Goal: Transaction & Acquisition: Purchase product/service

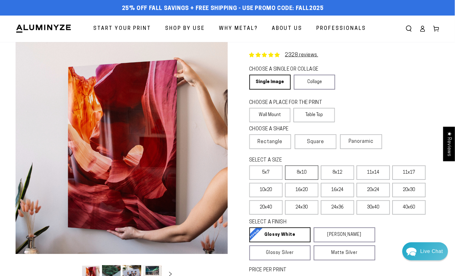
click at [304, 172] on label "8x10" at bounding box center [301, 172] width 33 height 14
click at [421, 29] on icon at bounding box center [422, 28] width 6 height 6
click at [421, 29] on icon at bounding box center [423, 30] width 4 height 2
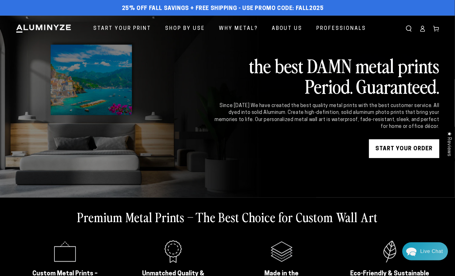
click at [421, 29] on icon at bounding box center [422, 28] width 6 height 6
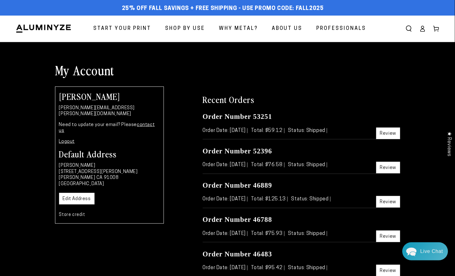
click at [385, 135] on link "Review" at bounding box center [388, 133] width 24 height 12
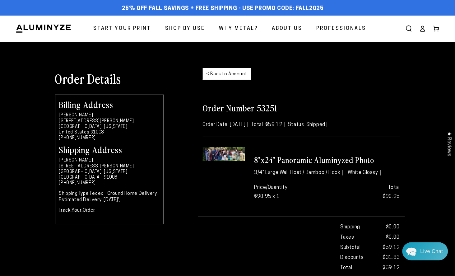
click at [219, 75] on link "< Back to Account" at bounding box center [227, 74] width 48 height 12
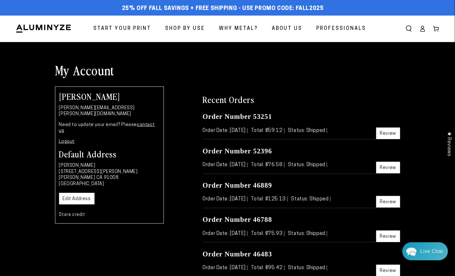
click at [384, 164] on link "Review" at bounding box center [388, 168] width 24 height 12
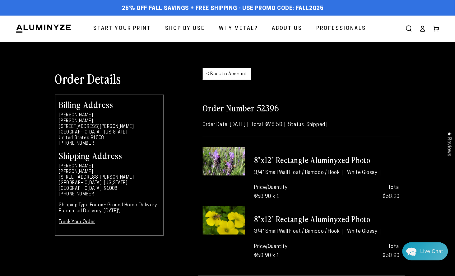
click at [229, 75] on link "< Back to Account" at bounding box center [227, 74] width 48 height 12
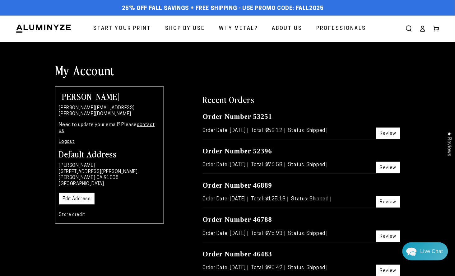
click at [392, 200] on link "Review" at bounding box center [388, 202] width 24 height 12
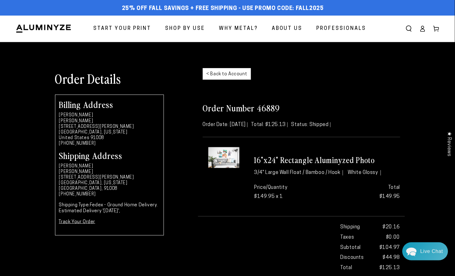
click at [223, 73] on link "< Back to Account" at bounding box center [227, 74] width 48 height 12
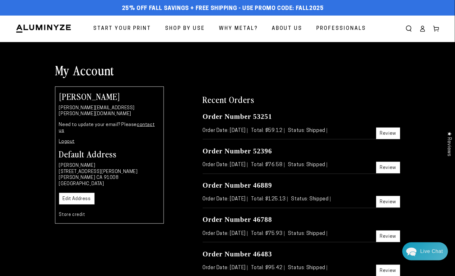
click at [391, 234] on link "Review" at bounding box center [388, 236] width 24 height 12
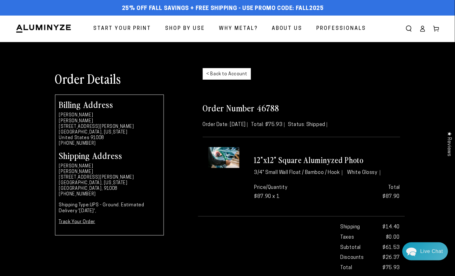
click at [227, 72] on link "< Back to Account" at bounding box center [227, 74] width 48 height 12
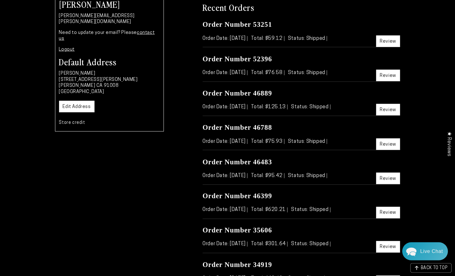
click at [386, 177] on link "Review" at bounding box center [388, 179] width 24 height 12
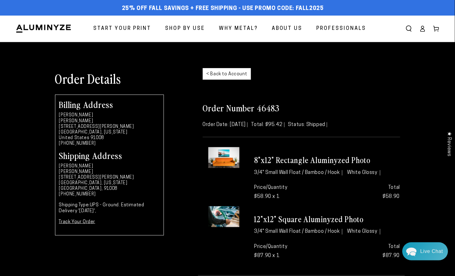
click at [237, 73] on link "< Back to Account" at bounding box center [227, 74] width 48 height 12
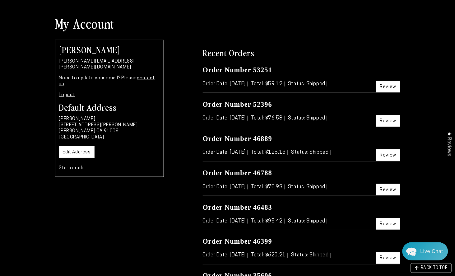
scroll to position [92, 0]
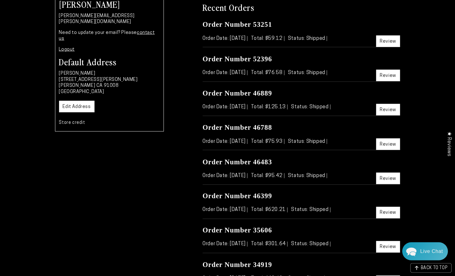
click at [385, 175] on link "Review" at bounding box center [388, 179] width 24 height 12
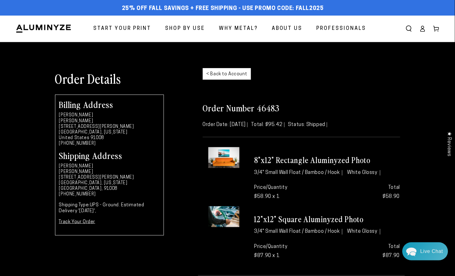
click at [232, 76] on link "< Back to Account" at bounding box center [227, 74] width 48 height 12
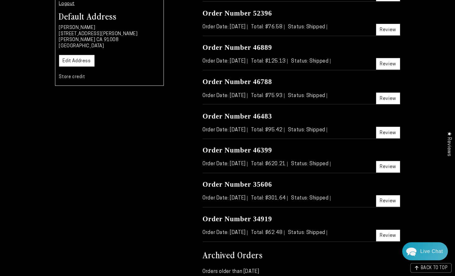
scroll to position [138, 0]
click at [383, 203] on link "Review" at bounding box center [388, 201] width 24 height 12
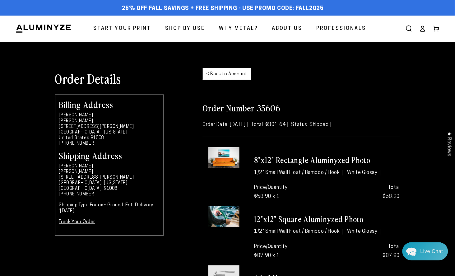
click at [213, 74] on link "< Back to Account" at bounding box center [227, 74] width 48 height 12
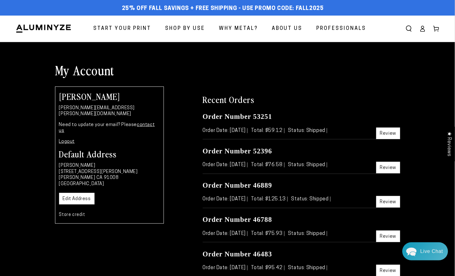
click at [121, 23] on link "Start Your Print" at bounding box center [122, 29] width 67 height 16
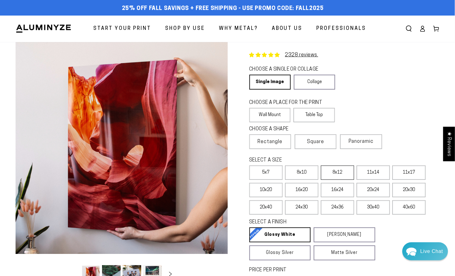
click at [328, 173] on label "8x12" at bounding box center [337, 172] width 33 height 14
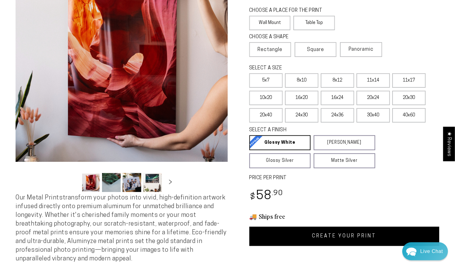
click at [306, 234] on link "CREATE YOUR PRINT" at bounding box center [344, 236] width 190 height 19
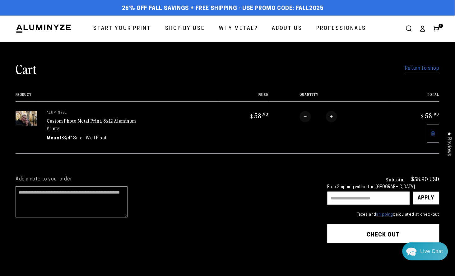
click at [421, 67] on link "Return to shop" at bounding box center [422, 68] width 34 height 9
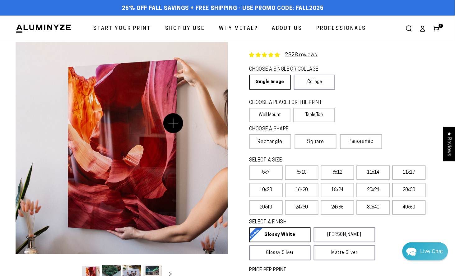
scroll to position [46, 0]
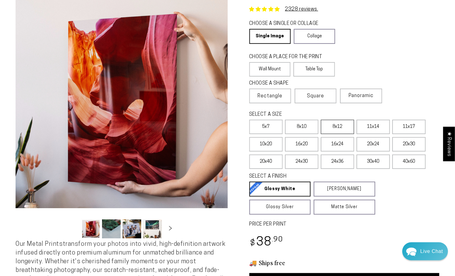
click at [330, 126] on label "8x12" at bounding box center [337, 127] width 33 height 14
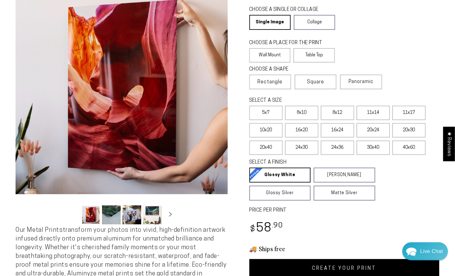
scroll to position [230, 0]
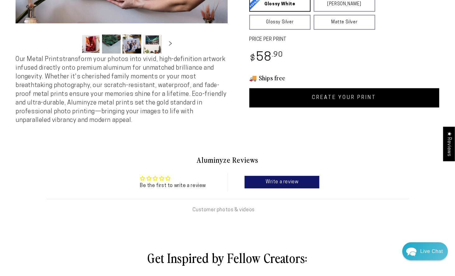
click at [334, 101] on link "CREATE YOUR PRINT" at bounding box center [344, 97] width 190 height 19
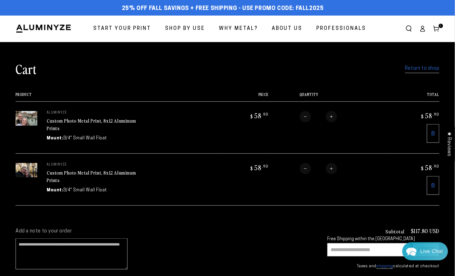
click at [414, 67] on link "Return to shop" at bounding box center [422, 68] width 34 height 9
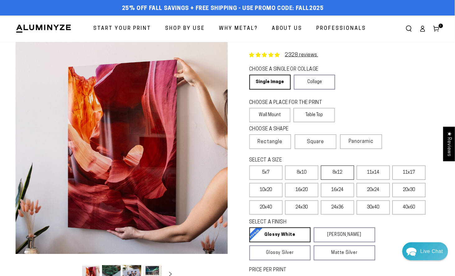
click at [334, 167] on label "8x12" at bounding box center [337, 172] width 33 height 14
click at [335, 168] on label "8x12" at bounding box center [337, 172] width 33 height 14
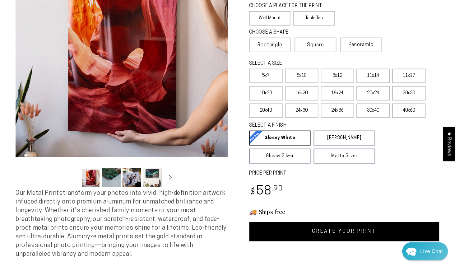
scroll to position [184, 0]
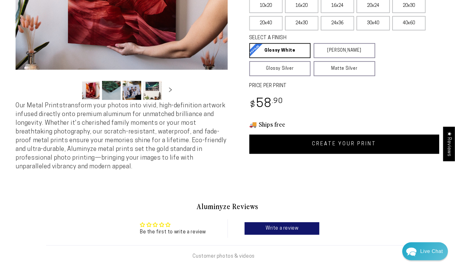
click at [359, 135] on link "CREATE YOUR PRINT" at bounding box center [344, 144] width 190 height 19
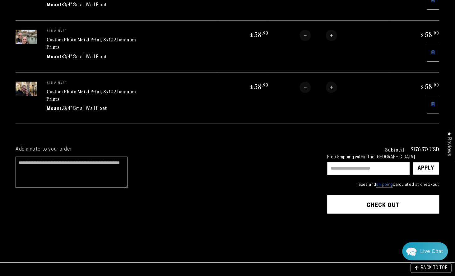
scroll to position [184, 0]
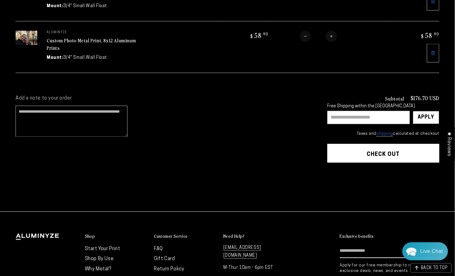
click at [364, 111] on input "text" at bounding box center [368, 117] width 82 height 13
click at [426, 115] on div "Apply" at bounding box center [426, 117] width 16 height 12
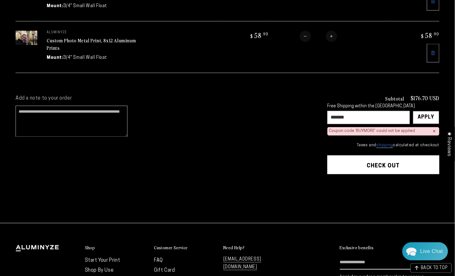
drag, startPoint x: 365, startPoint y: 115, endPoint x: 242, endPoint y: 109, distance: 123.2
click at [242, 109] on div "Add a note to your order Subtotal $176.70 USD Free Shipping within the USA ****…" at bounding box center [228, 153] width 424 height 116
type input "********"
click at [427, 116] on div "Apply" at bounding box center [426, 117] width 16 height 12
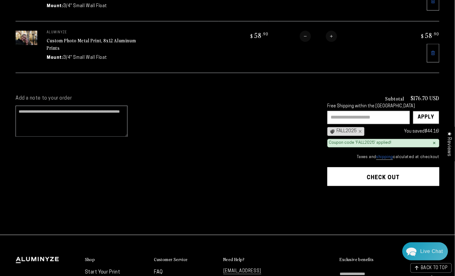
click at [373, 117] on input "text" at bounding box center [368, 117] width 82 height 13
type input "*****"
click at [428, 116] on div "Apply" at bounding box center [426, 117] width 16 height 12
click at [382, 173] on button "Check out" at bounding box center [383, 176] width 112 height 19
